Goal: Information Seeking & Learning: Learn about a topic

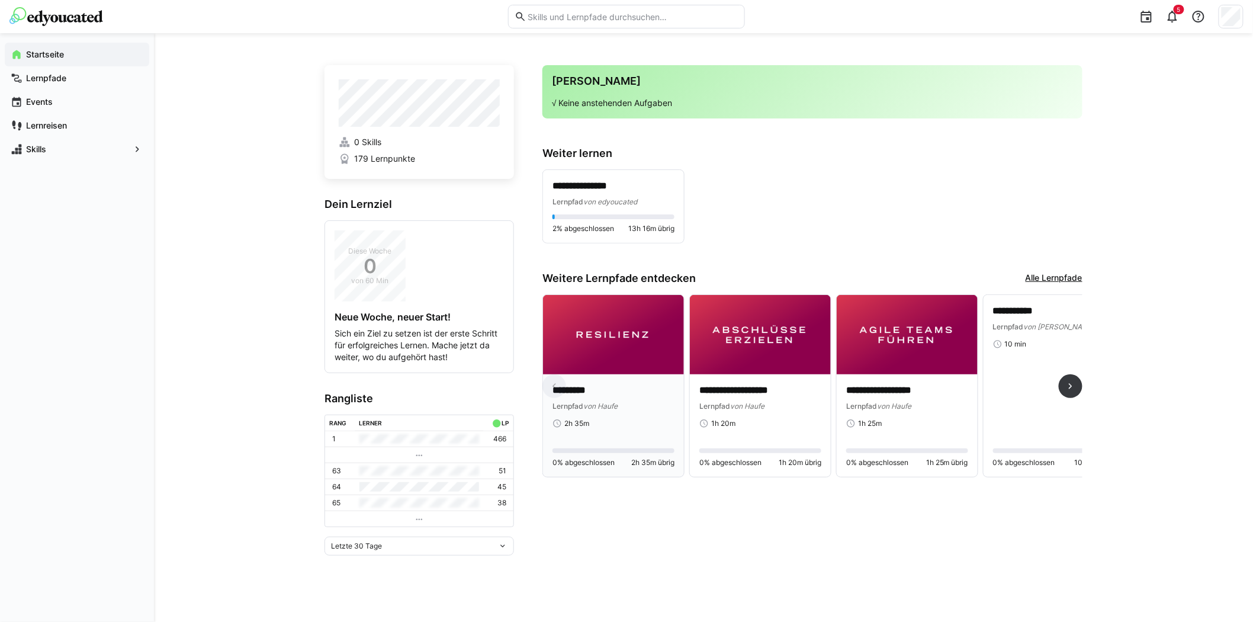
click at [624, 339] on img at bounding box center [613, 334] width 141 height 79
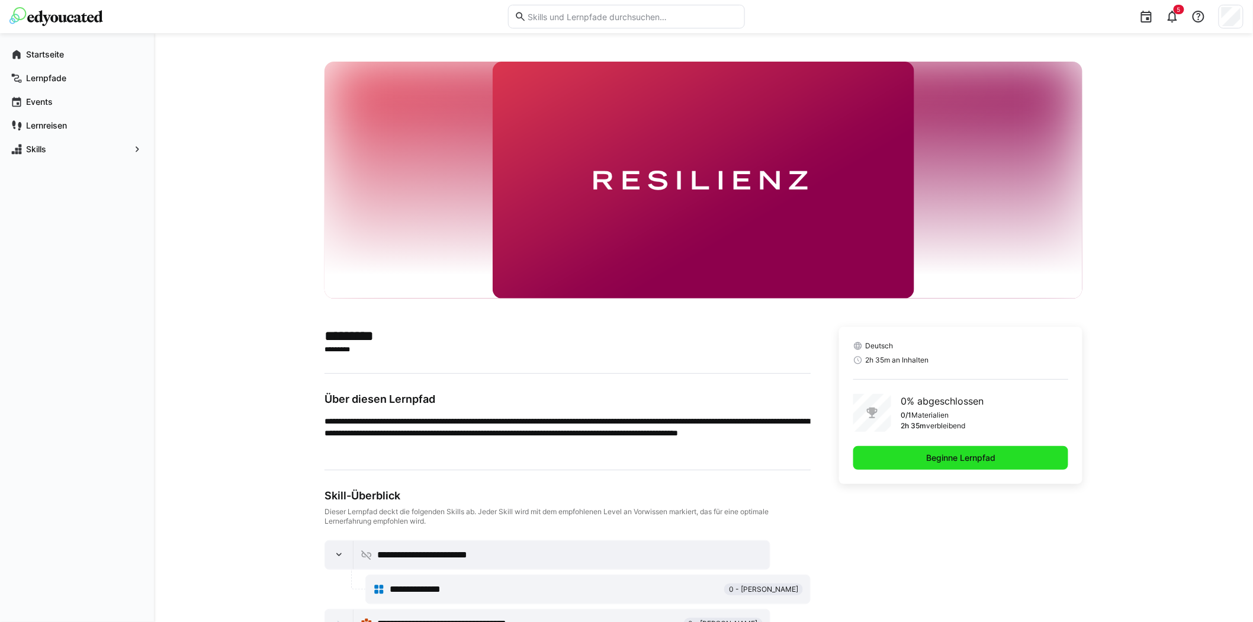
click at [996, 456] on span "Beginne Lernpfad" at bounding box center [960, 458] width 73 height 12
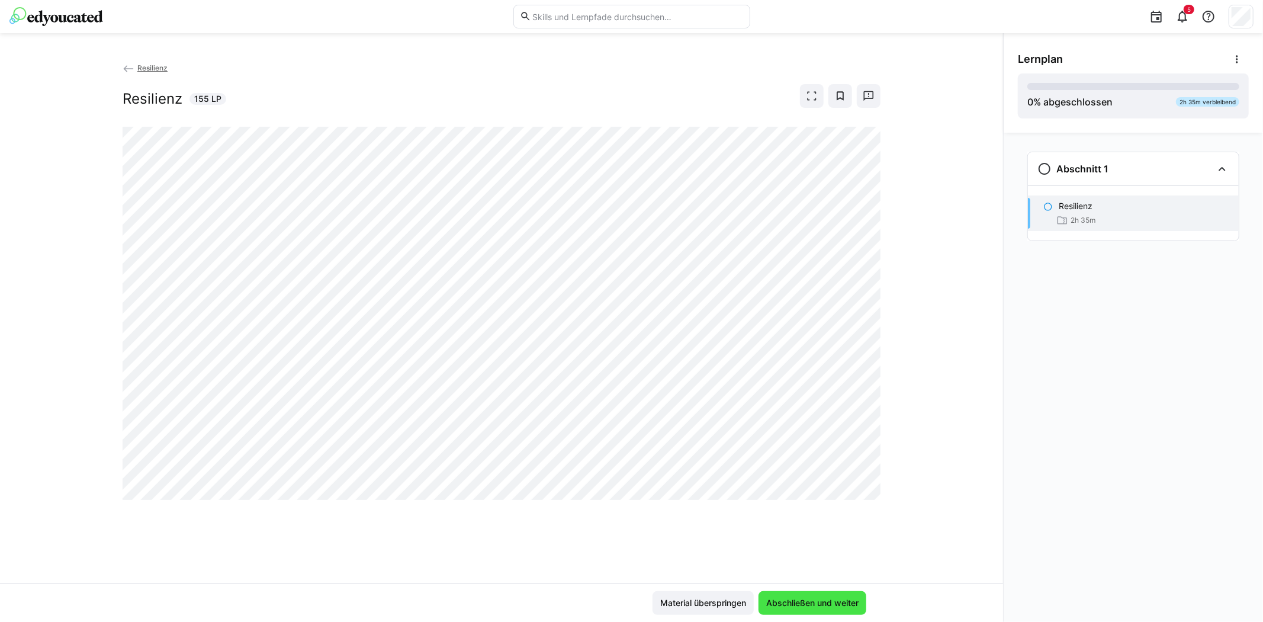
click at [792, 602] on span "Abschließen und weiter" at bounding box center [812, 603] width 96 height 12
click at [809, 600] on span "Abschließen und weiter" at bounding box center [812, 603] width 96 height 12
click at [837, 602] on span "Abschließen und weiter" at bounding box center [812, 603] width 96 height 12
click at [809, 602] on span "Abschließen und weiter" at bounding box center [812, 603] width 96 height 12
drag, startPoint x: 1092, startPoint y: 101, endPoint x: 1100, endPoint y: 144, distance: 43.4
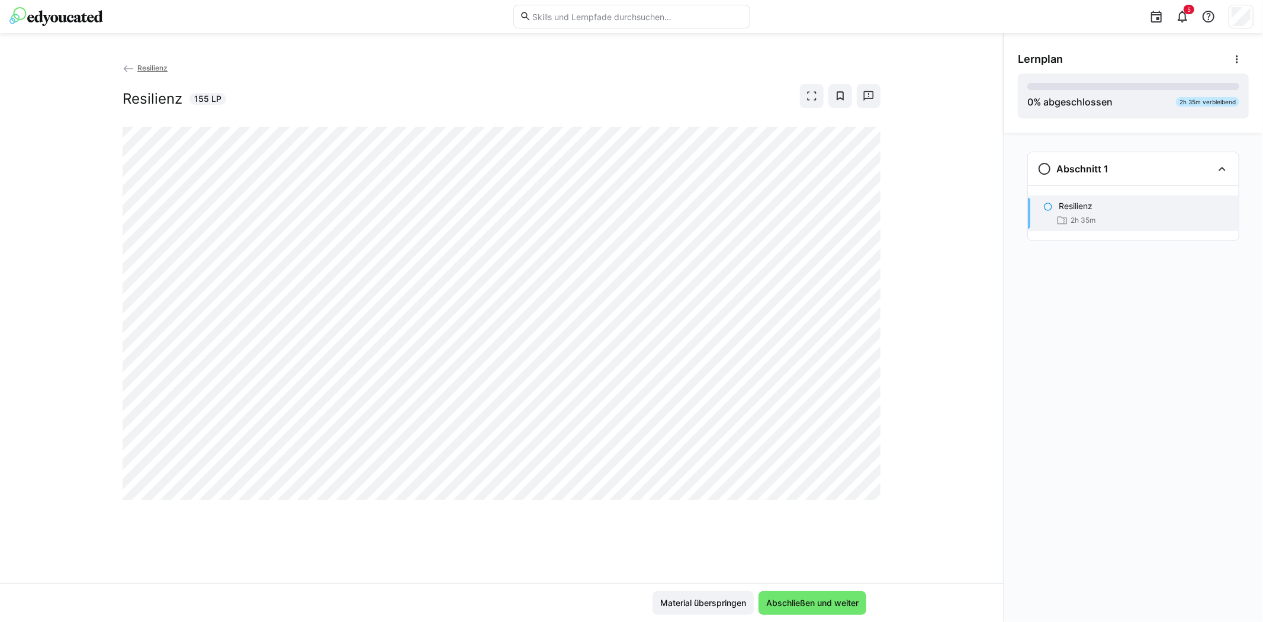
click at [1095, 103] on div "0 % abgeschlossen" at bounding box center [1069, 102] width 85 height 14
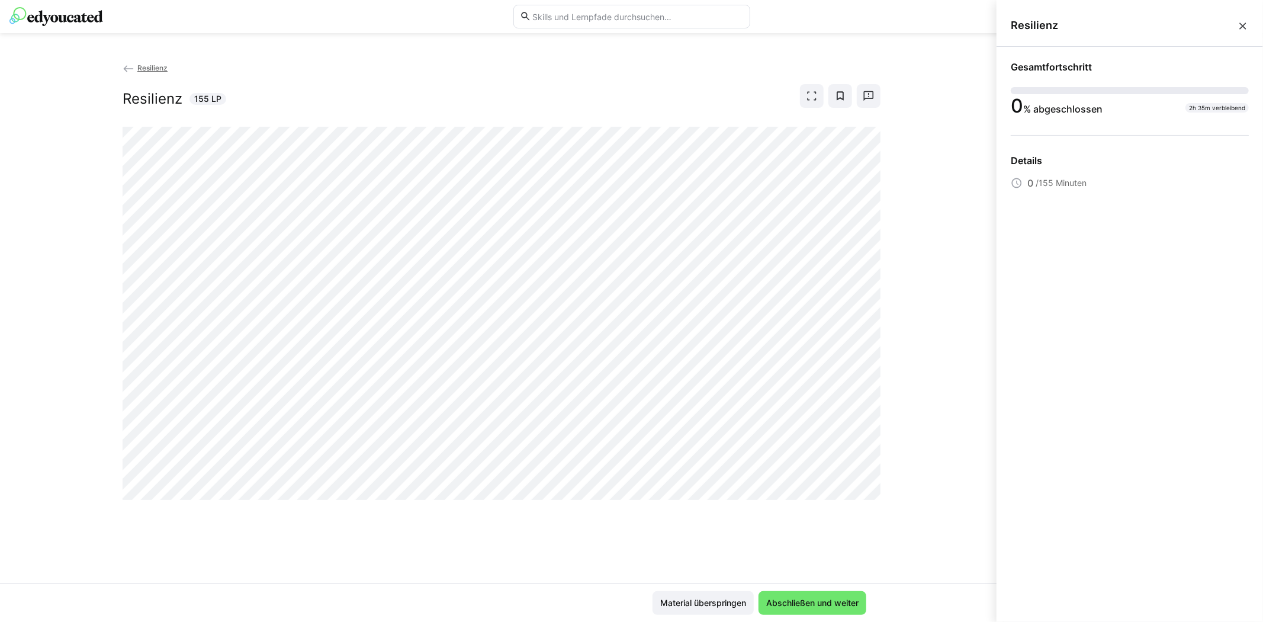
click at [921, 258] on div "Resilienz Resilienz 155 LP" at bounding box center [501, 323] width 1003 height 522
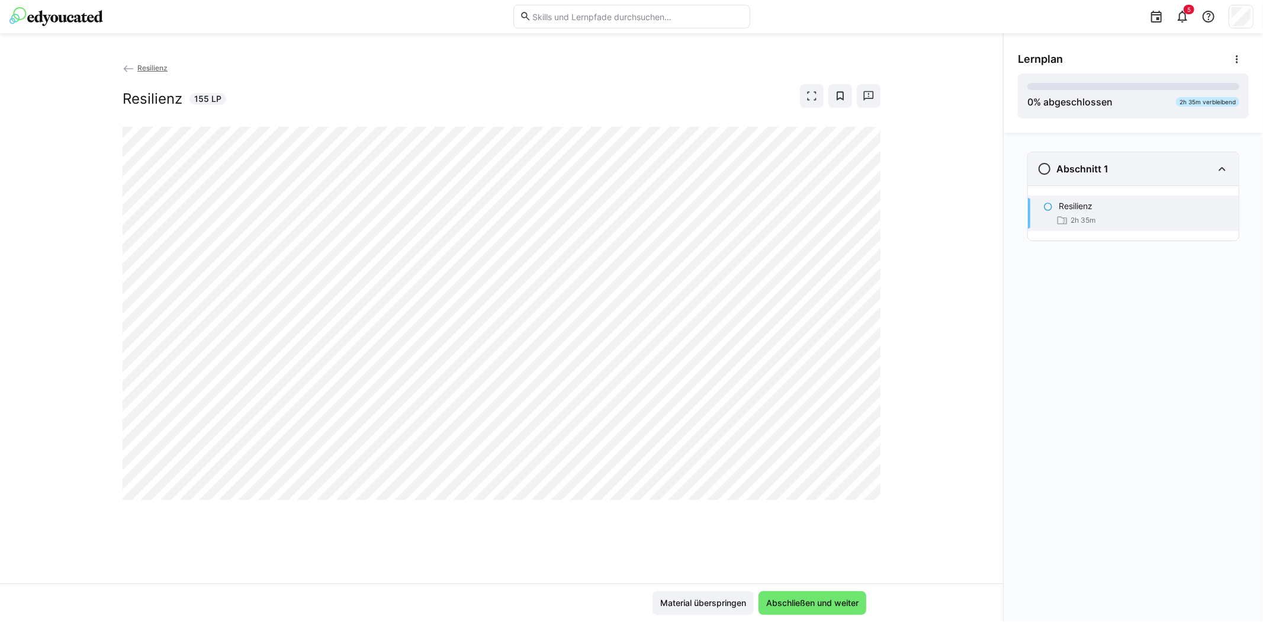
click at [1080, 168] on h3 "Abschnitt 1" at bounding box center [1082, 169] width 52 height 12
click at [1043, 168] on eds-icon at bounding box center [1044, 169] width 14 height 14
click at [1122, 210] on div "Resilienz" at bounding box center [1144, 206] width 171 height 12
drag, startPoint x: 823, startPoint y: 598, endPoint x: 816, endPoint y: 599, distance: 7.1
click at [822, 598] on span "Abschließen und weiter" at bounding box center [812, 603] width 96 height 12
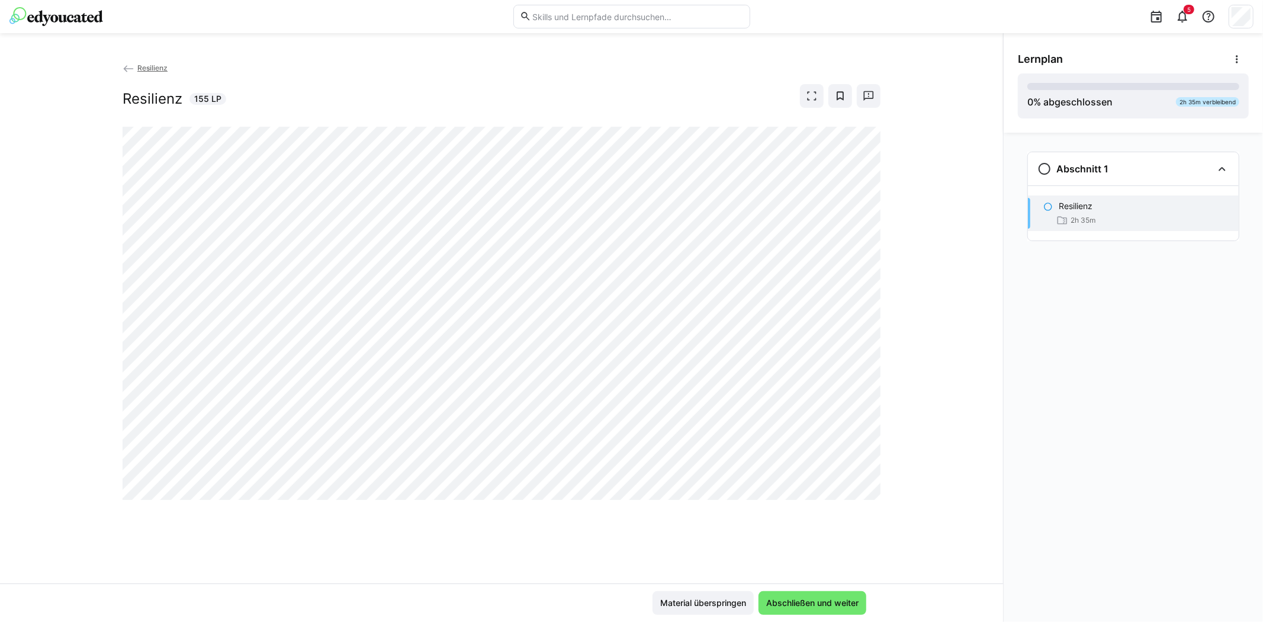
click at [144, 68] on span "Resilienz" at bounding box center [152, 67] width 30 height 9
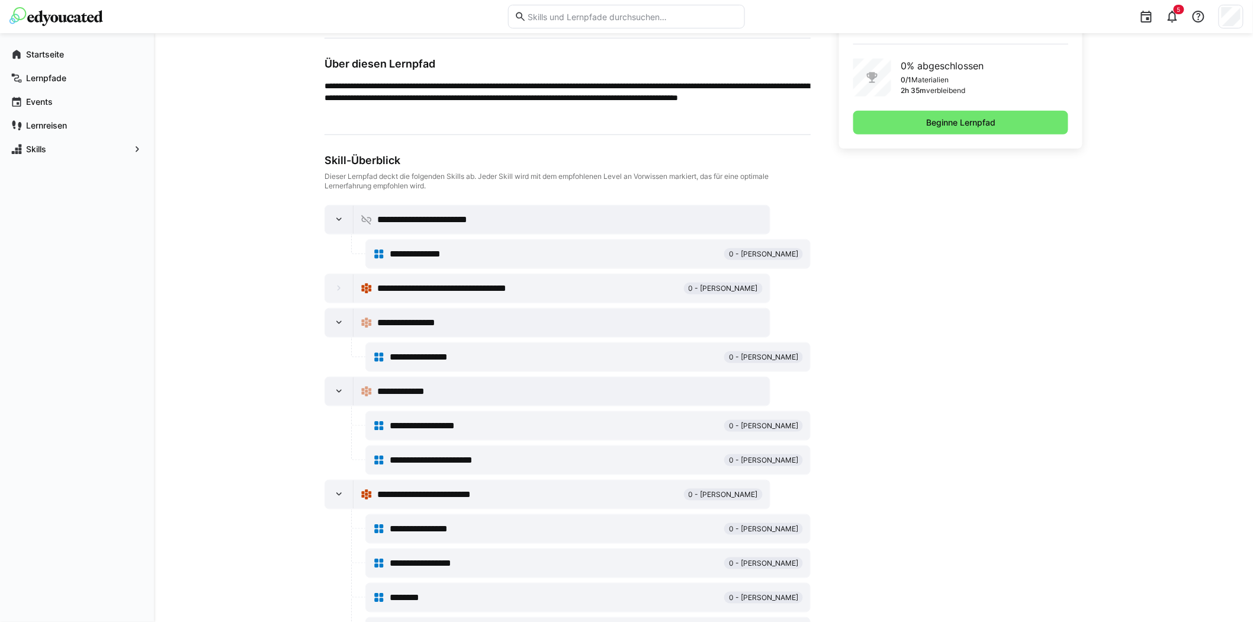
scroll to position [227, 0]
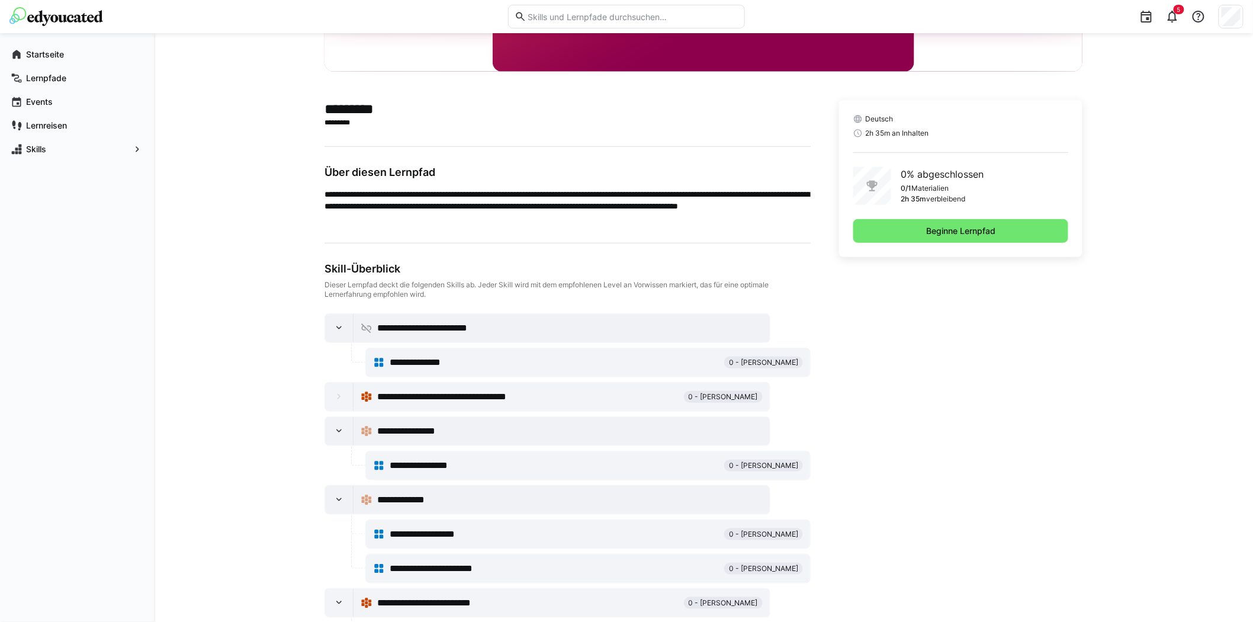
click at [439, 359] on span "**********" at bounding box center [428, 362] width 77 height 14
click at [963, 234] on span "Beginne Lernpfad" at bounding box center [960, 231] width 73 height 12
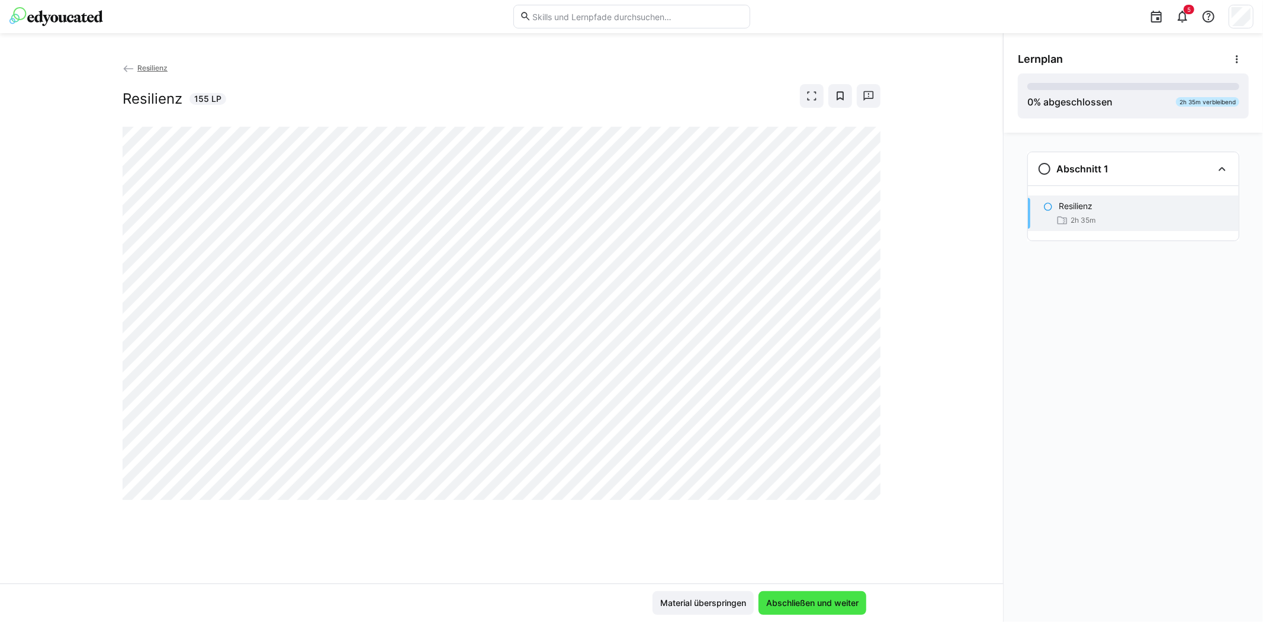
click at [827, 597] on span "Abschließen und weiter" at bounding box center [812, 603] width 96 height 12
click at [1238, 62] on eds-icon at bounding box center [1237, 59] width 12 height 12
click at [1208, 89] on div "Details ansehen" at bounding box center [1207, 91] width 61 height 12
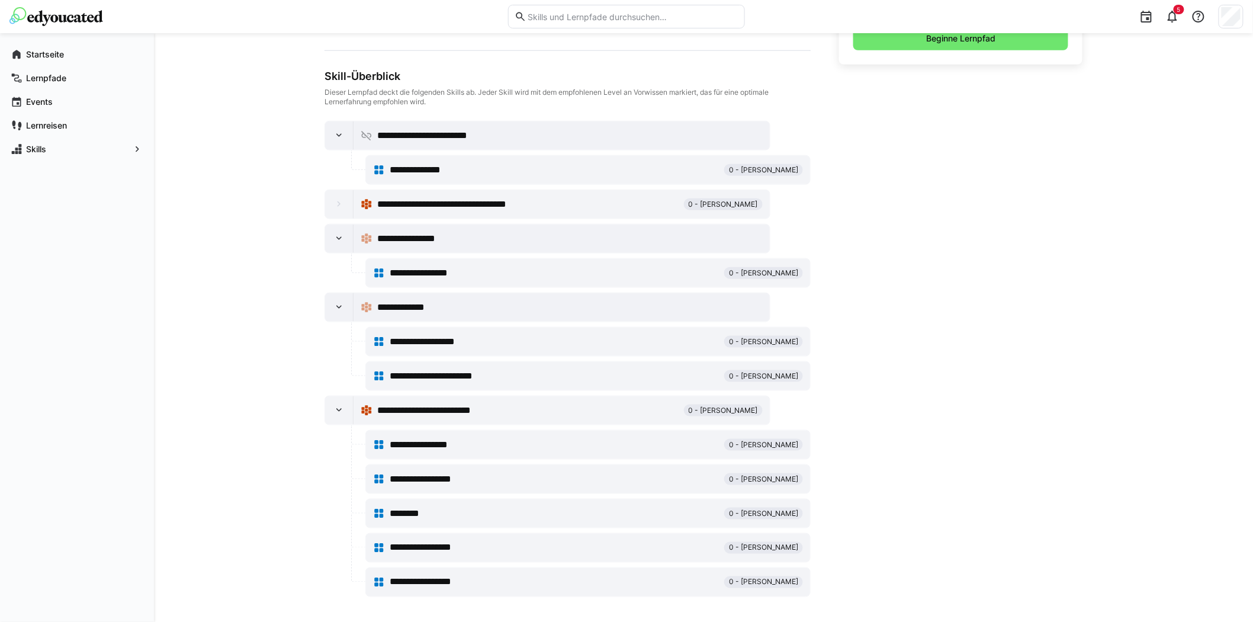
scroll to position [424, 0]
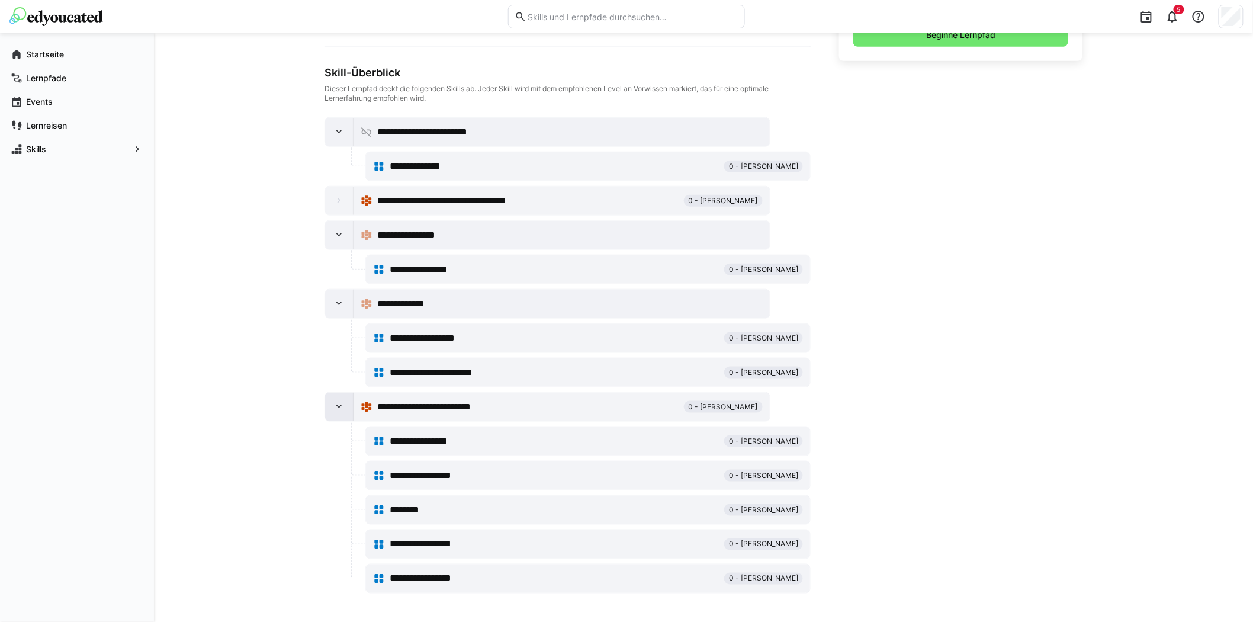
click at [335, 404] on eds-icon at bounding box center [339, 407] width 12 height 12
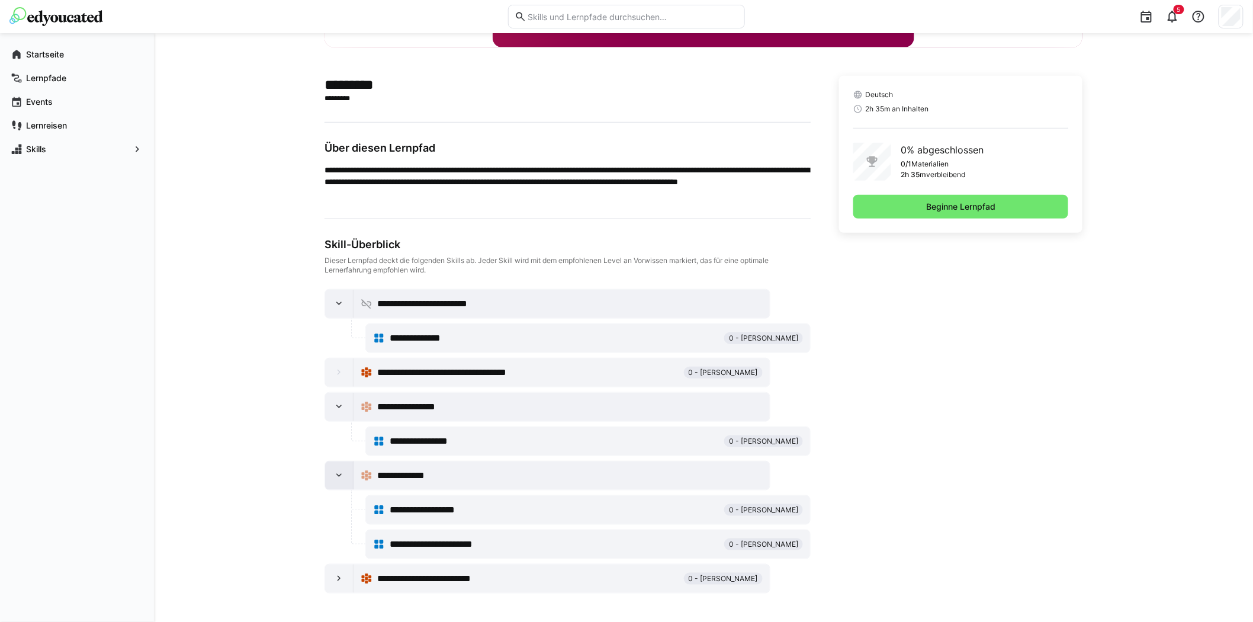
click at [333, 475] on eds-icon at bounding box center [339, 476] width 12 height 12
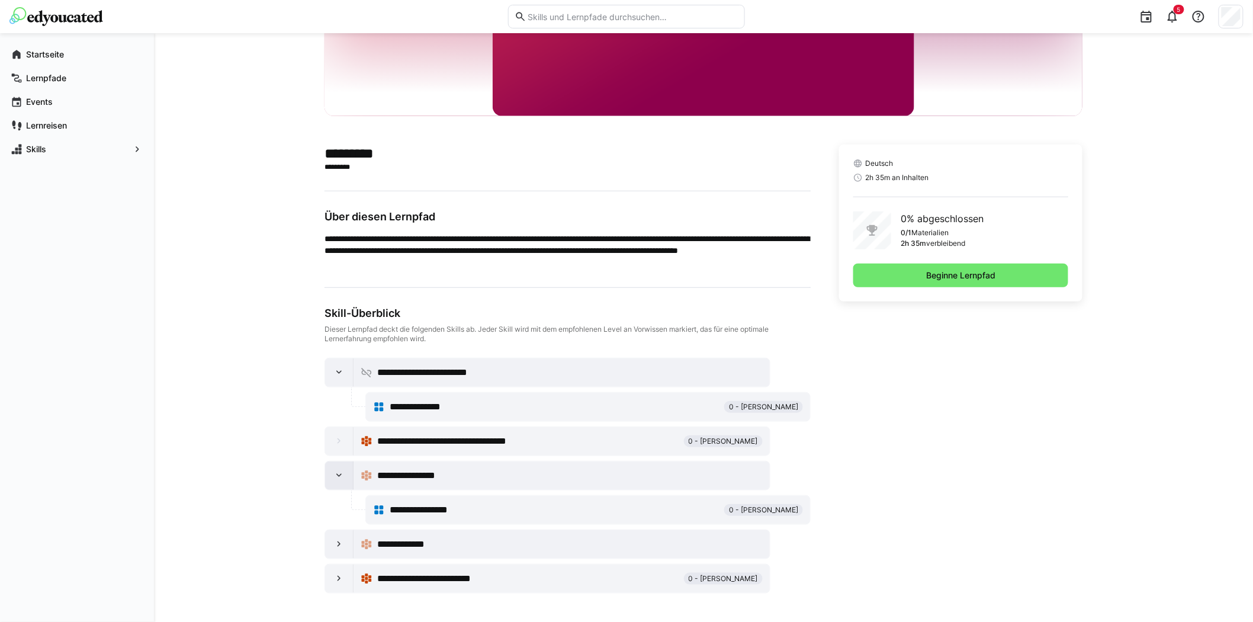
click at [335, 465] on div at bounding box center [339, 475] width 28 height 28
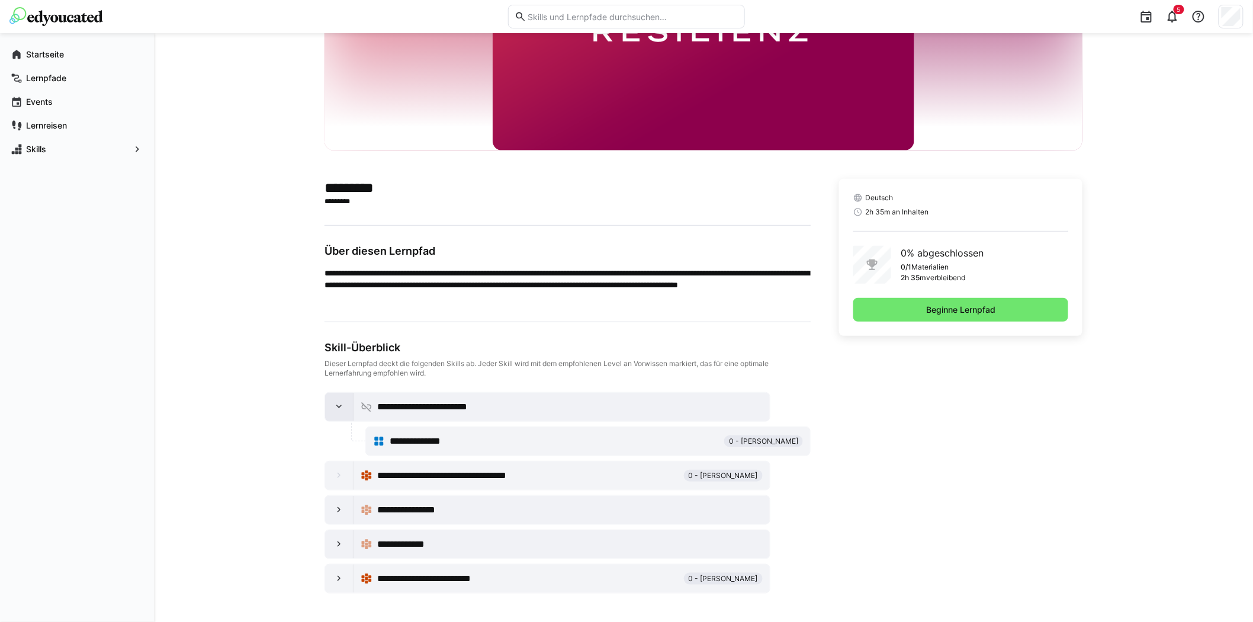
click at [343, 404] on eds-icon at bounding box center [339, 407] width 12 height 12
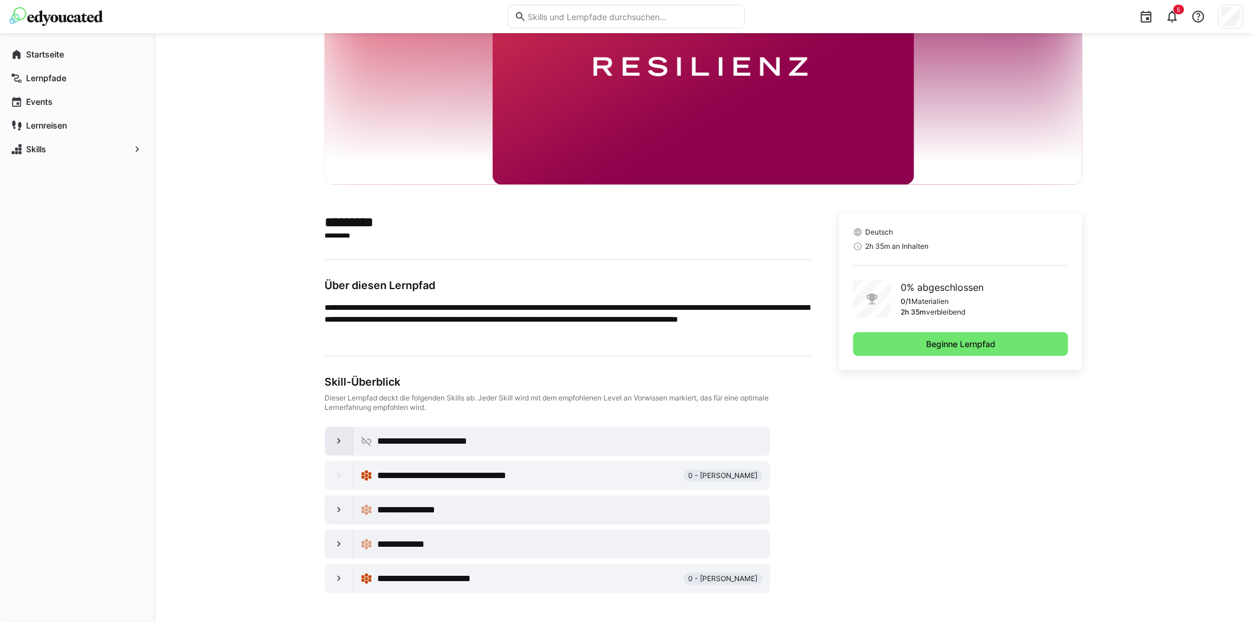
scroll to position [114, 0]
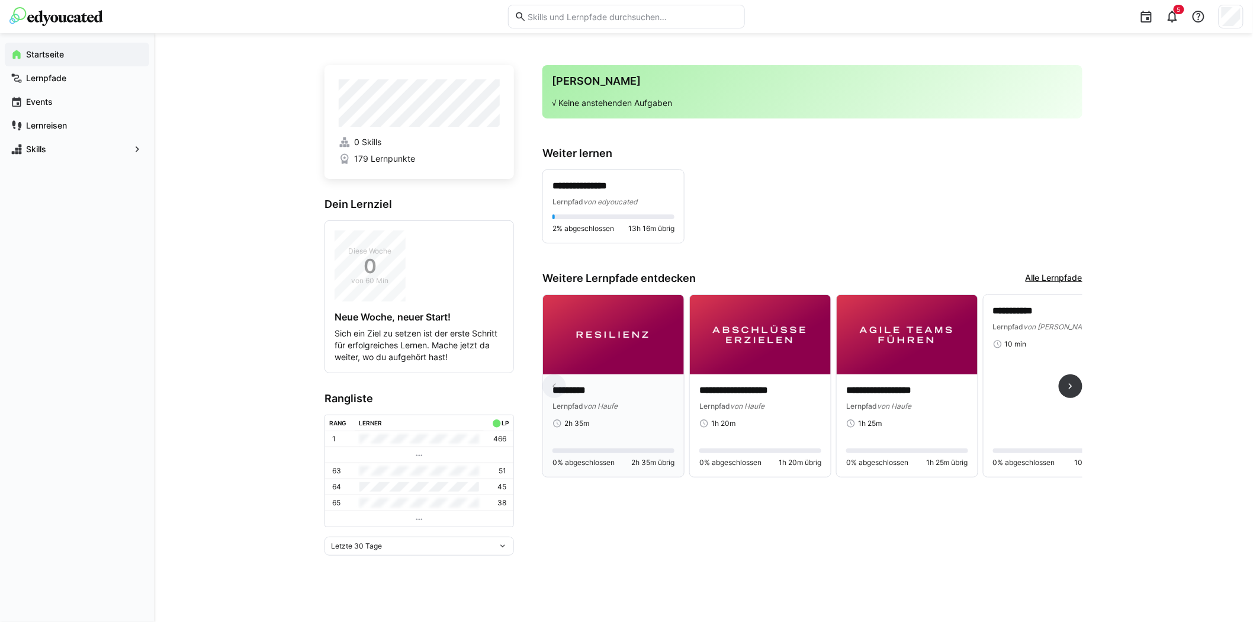
click at [624, 355] on img at bounding box center [613, 334] width 141 height 79
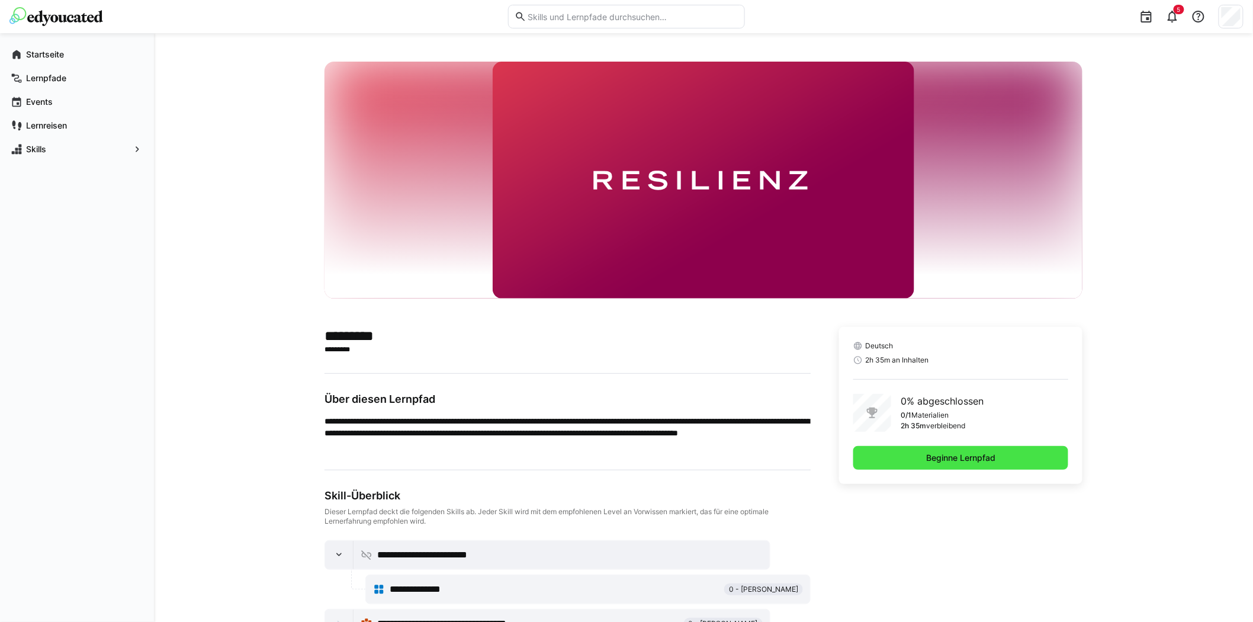
click at [961, 456] on span "Beginne Lernpfad" at bounding box center [960, 458] width 73 height 12
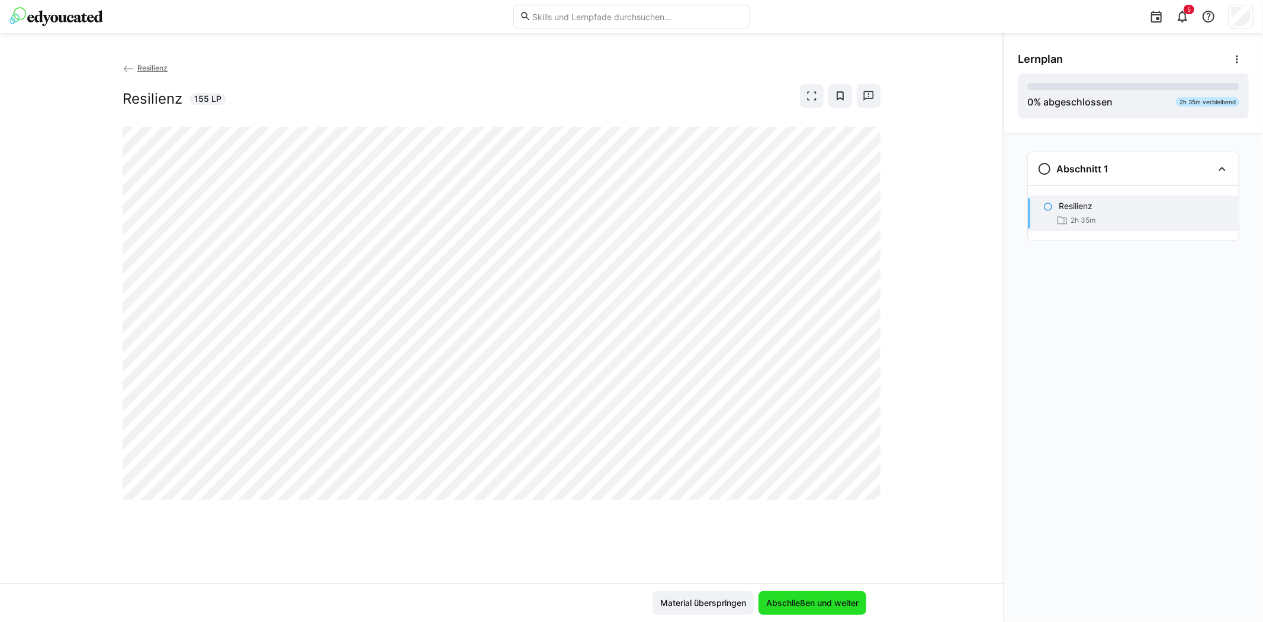
click at [825, 606] on span "Abschließen und weiter" at bounding box center [812, 603] width 96 height 12
click at [819, 598] on span "Abschließen und weiter" at bounding box center [812, 603] width 96 height 12
